Goal: Navigation & Orientation: Understand site structure

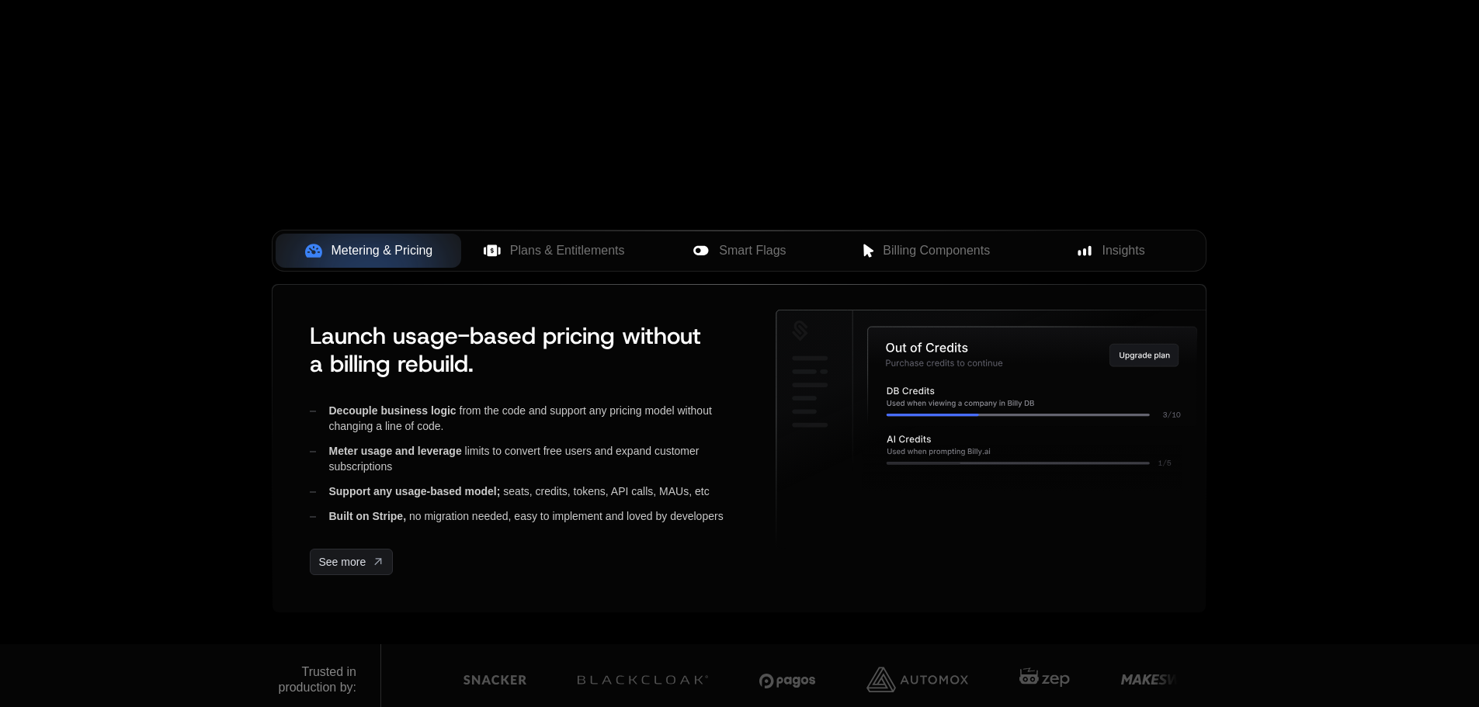
scroll to position [78, 0]
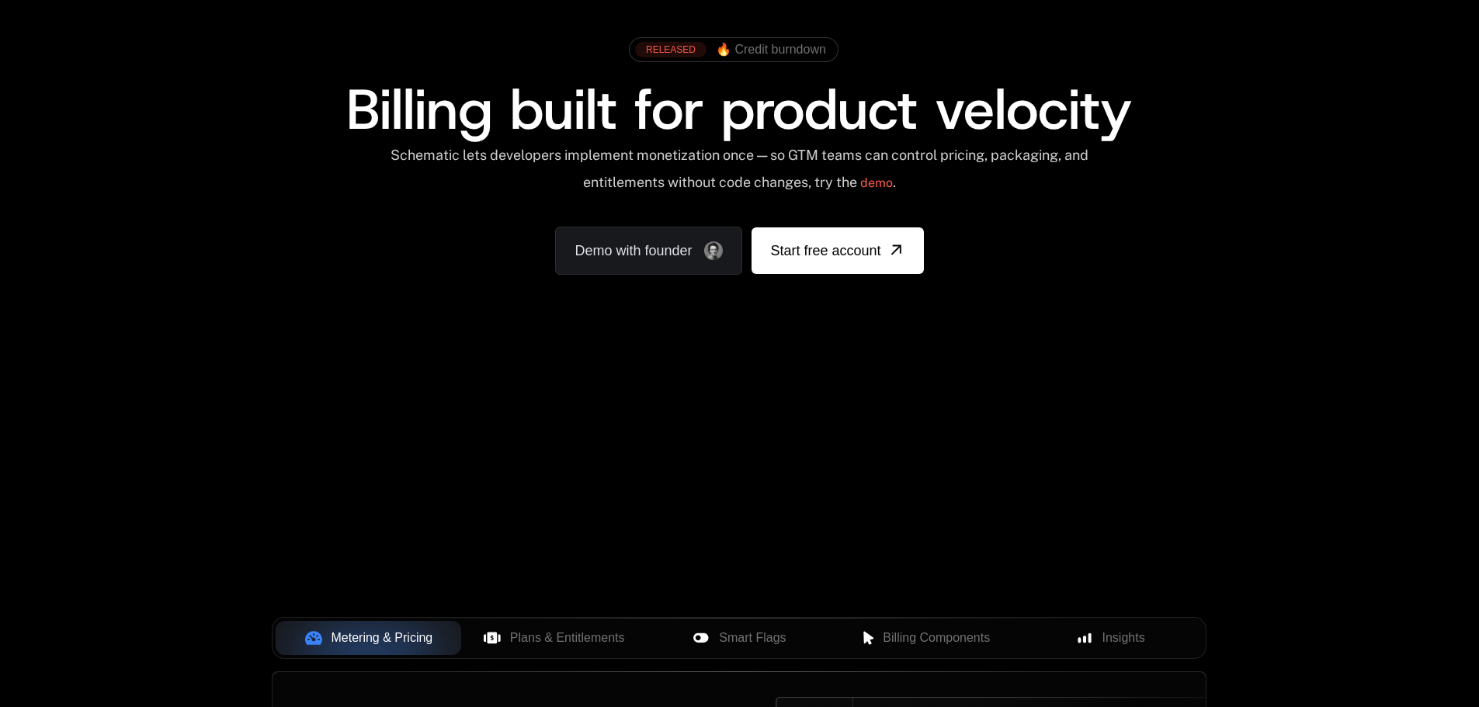
click at [713, 442] on div "Your browser does not support the video tag." at bounding box center [738, 381] width 1009 height 654
click at [696, 409] on div "Your browser does not support the video tag." at bounding box center [738, 381] width 1009 height 654
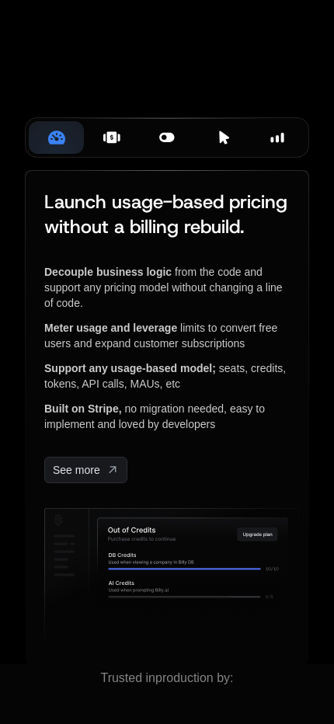
scroll to position [414, 0]
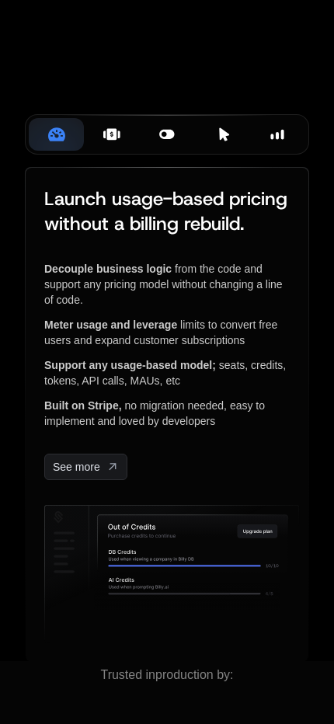
click at [122, 143] on div "Plans & Entitlements" at bounding box center [111, 134] width 30 height 17
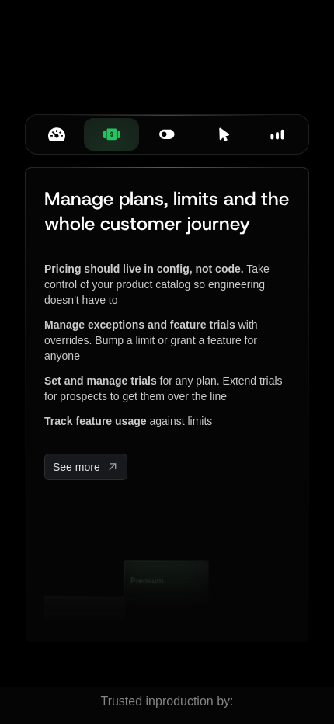
click at [148, 151] on button "Smart Flags" at bounding box center [166, 134] width 55 height 33
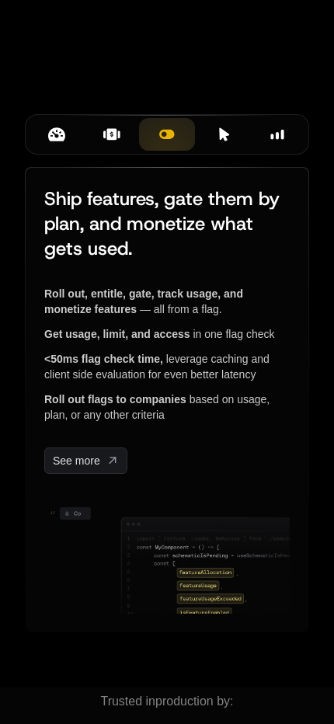
click at [231, 168] on div at bounding box center [167, 167] width 213 height 1
click at [221, 141] on icon at bounding box center [225, 133] width 10 height 13
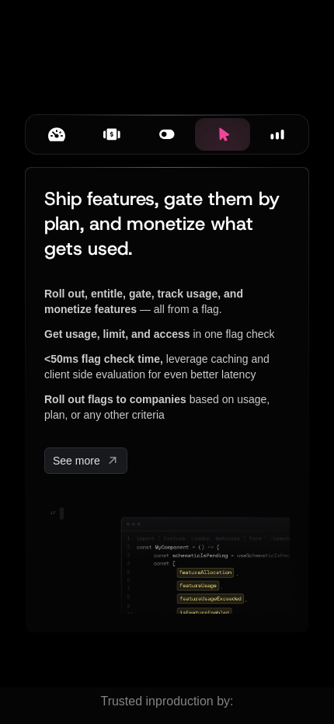
click at [279, 141] on icon at bounding box center [278, 134] width 14 height 14
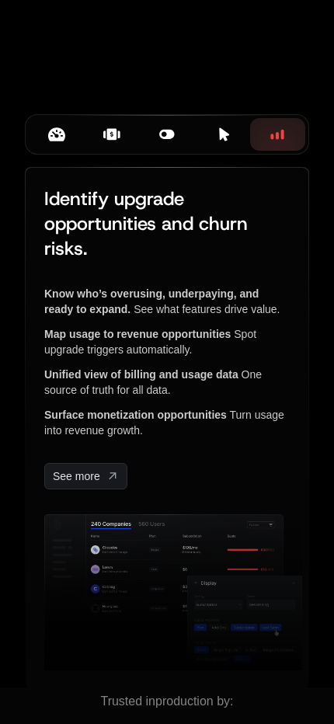
click at [68, 151] on button "Metering & Pricing" at bounding box center [56, 134] width 55 height 33
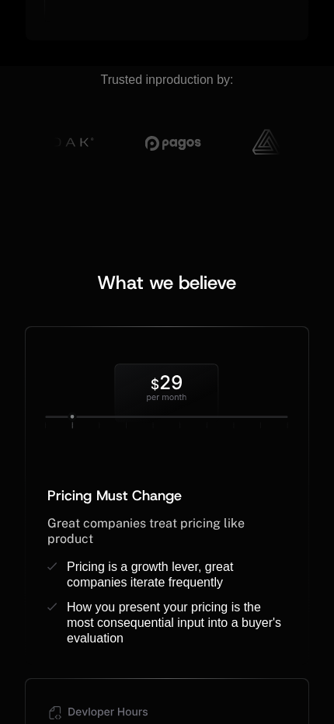
scroll to position [491, 0]
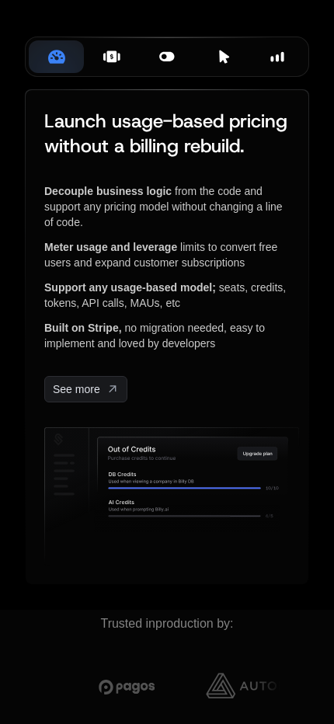
click at [101, 65] on div "Plans & Entitlements" at bounding box center [111, 56] width 30 height 17
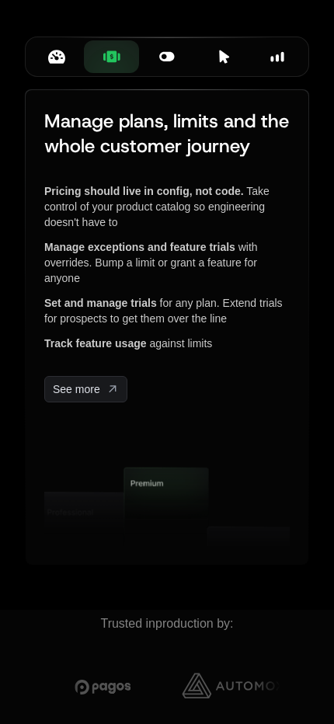
click at [155, 65] on div "Smart Flags" at bounding box center [166, 56] width 30 height 17
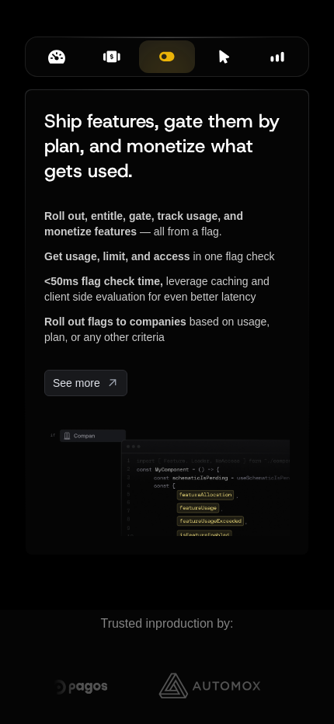
click at [213, 65] on div "Billing Components" at bounding box center [222, 56] width 30 height 17
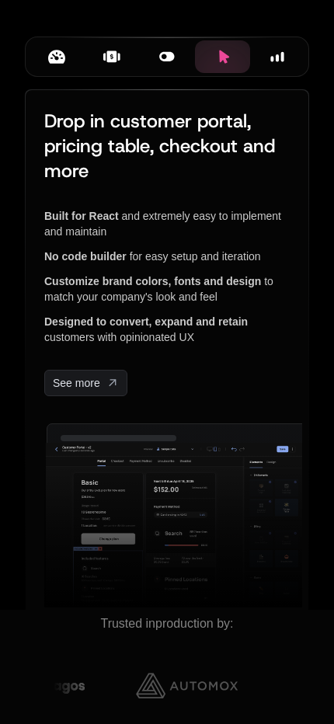
click at [305, 73] on button "Insights" at bounding box center [277, 56] width 55 height 33
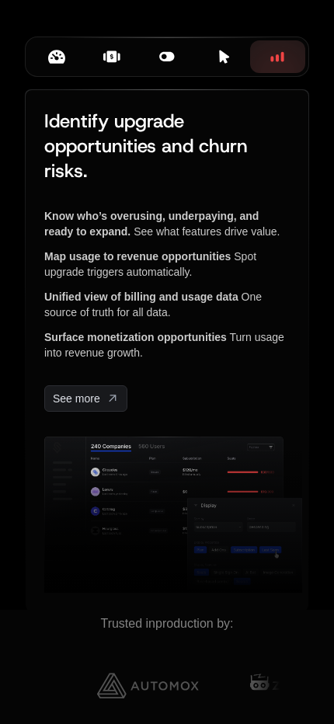
click at [142, 90] on div at bounding box center [167, 89] width 213 height 1
click at [89, 90] on div at bounding box center [167, 89] width 213 height 1
click at [60, 73] on button "Metering & Pricing" at bounding box center [56, 56] width 55 height 33
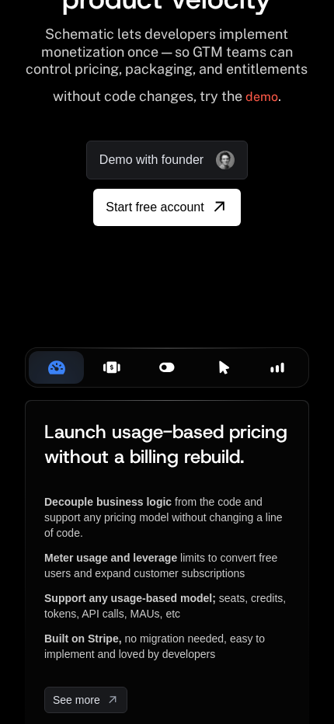
scroll to position [414, 0]
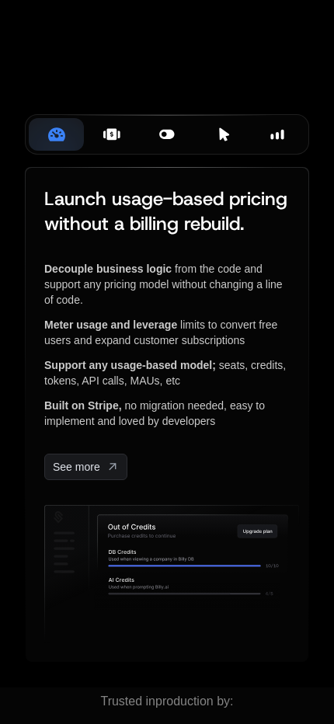
click at [112, 140] on icon at bounding box center [111, 134] width 10 height 12
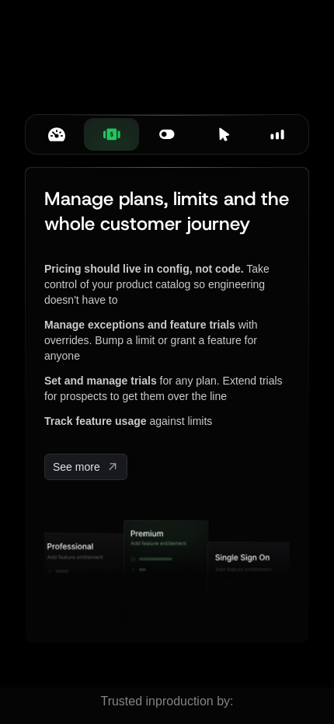
click at [153, 143] on div "Smart Flags" at bounding box center [166, 134] width 30 height 17
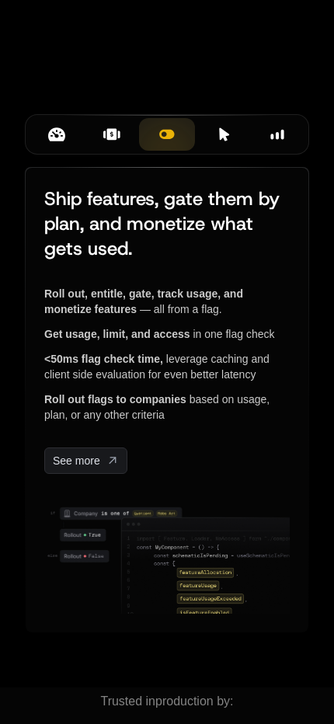
click at [216, 143] on div "Billing Components" at bounding box center [222, 134] width 30 height 17
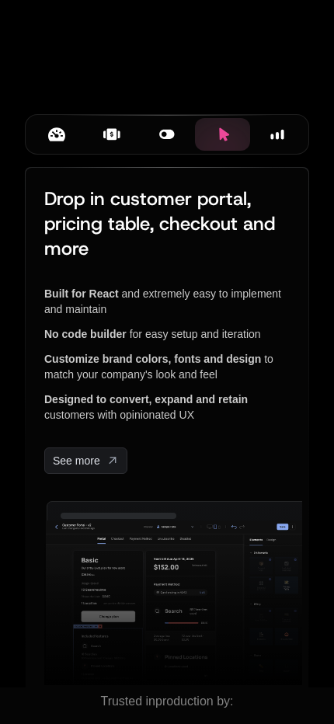
click at [277, 139] on rect at bounding box center [277, 135] width 3 height 7
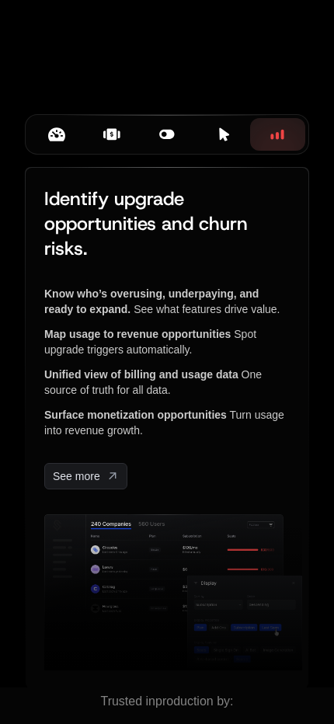
click at [64, 151] on button "Metering & Pricing" at bounding box center [56, 134] width 55 height 33
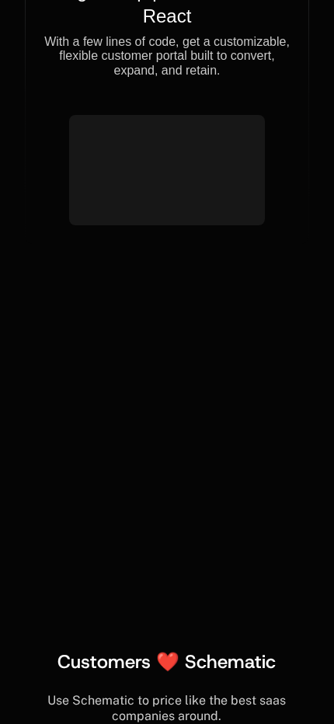
scroll to position [8178, 0]
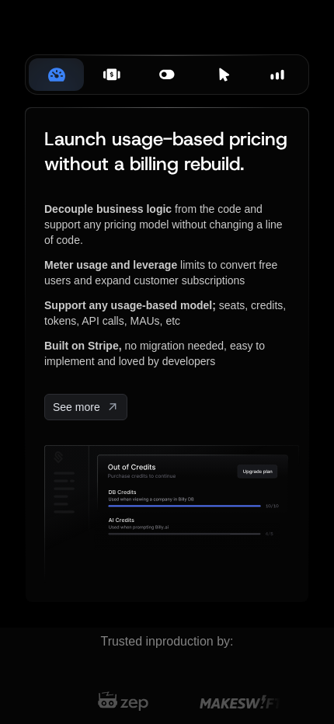
scroll to position [509, 0]
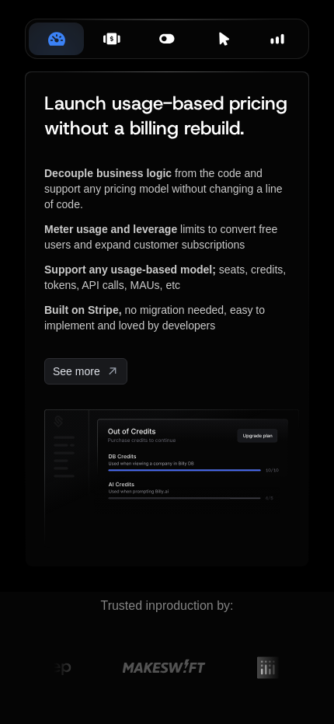
click at [109, 44] on icon at bounding box center [111, 39] width 10 height 12
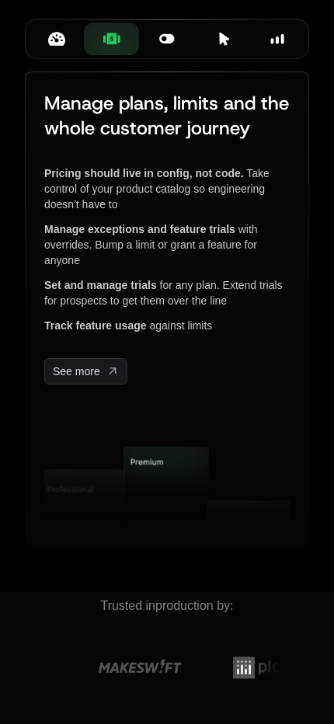
click at [165, 47] on icon at bounding box center [166, 38] width 17 height 17
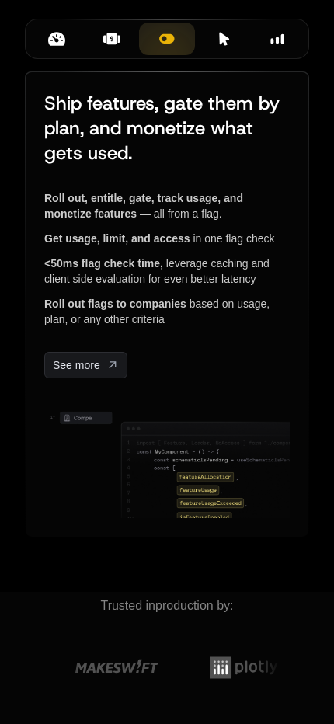
click at [210, 47] on div "Billing Components" at bounding box center [222, 38] width 30 height 17
